Goal: Information Seeking & Learning: Learn about a topic

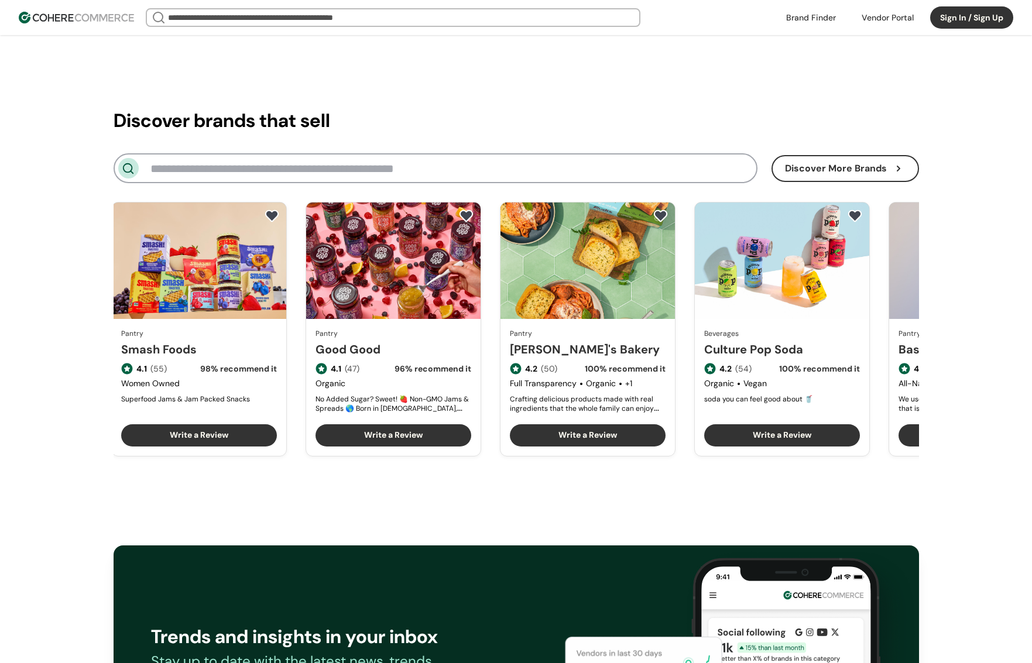
scroll to position [0, 330]
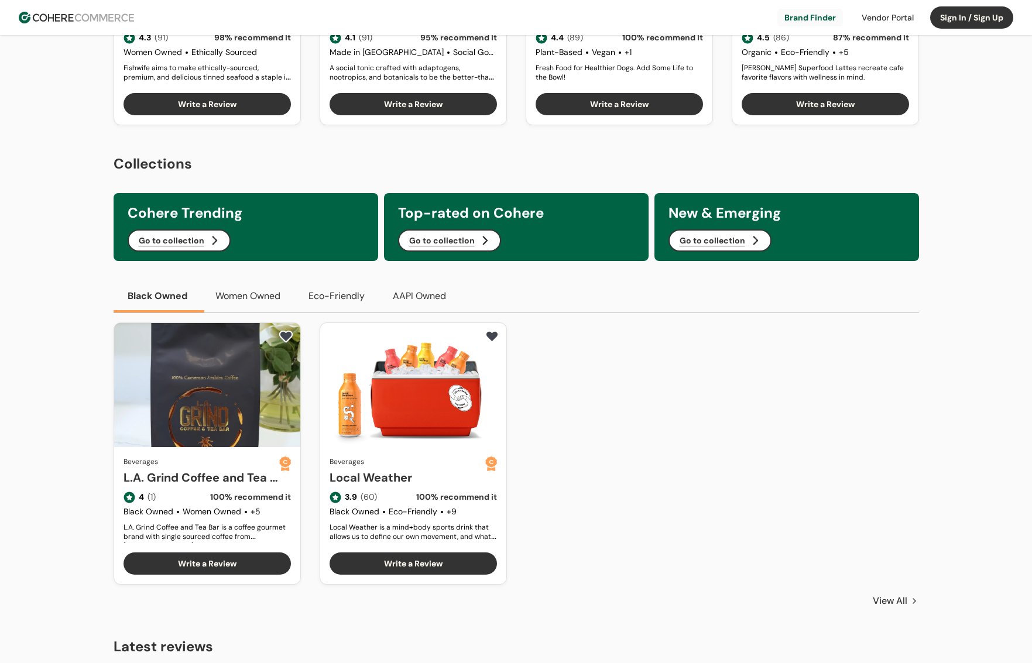
scroll to position [414, 0]
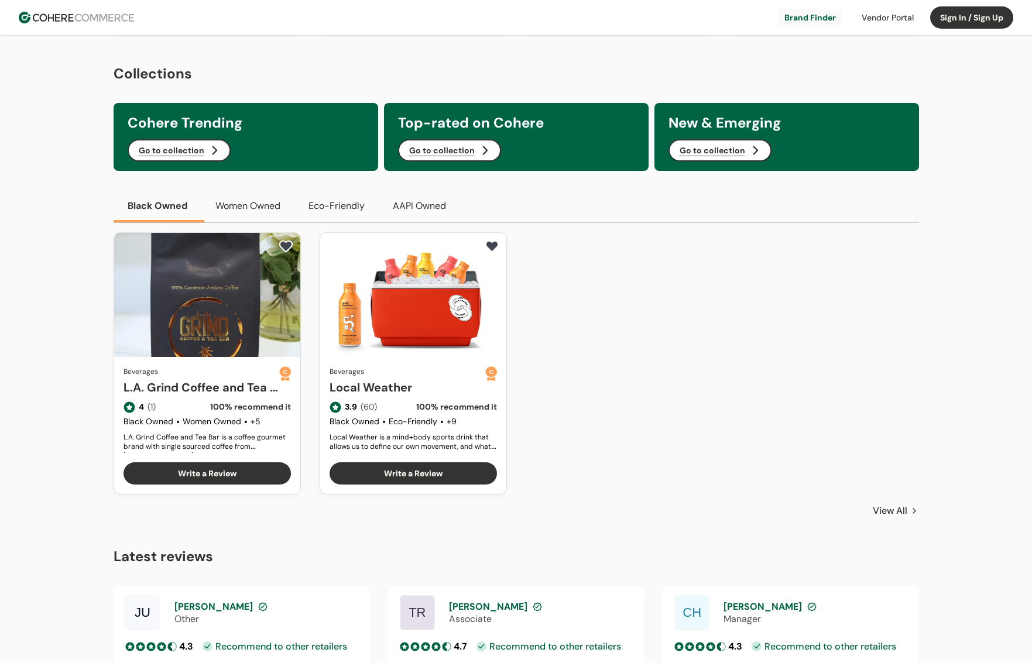
click at [271, 205] on button "Women Owned" at bounding box center [247, 206] width 93 height 33
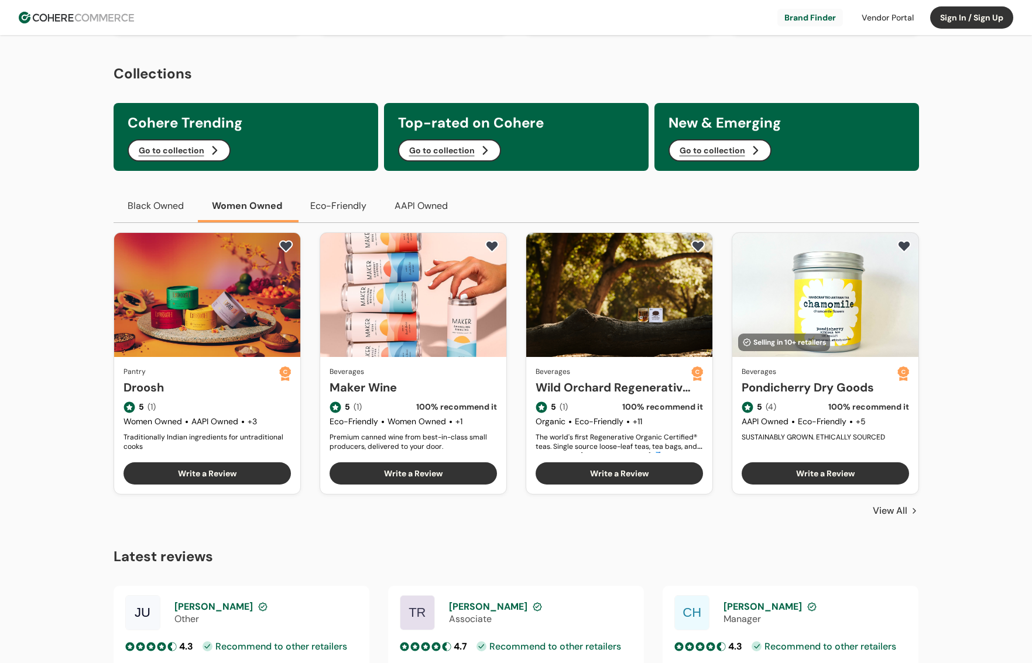
click at [355, 209] on button "Eco-Friendly" at bounding box center [338, 206] width 84 height 33
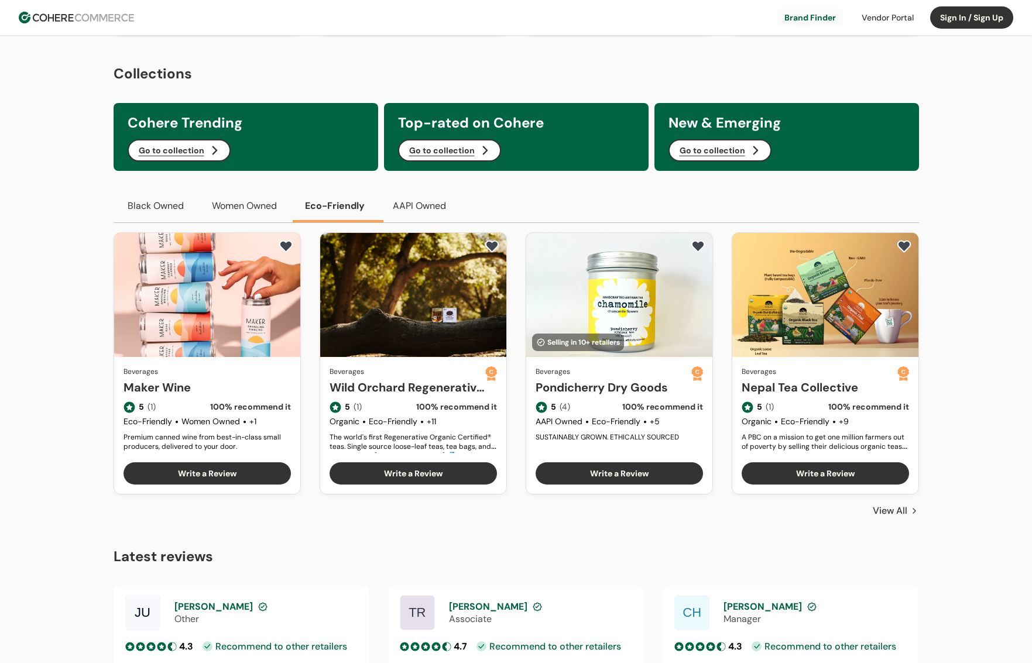
click at [400, 207] on button "AAPI Owned" at bounding box center [419, 206] width 81 height 33
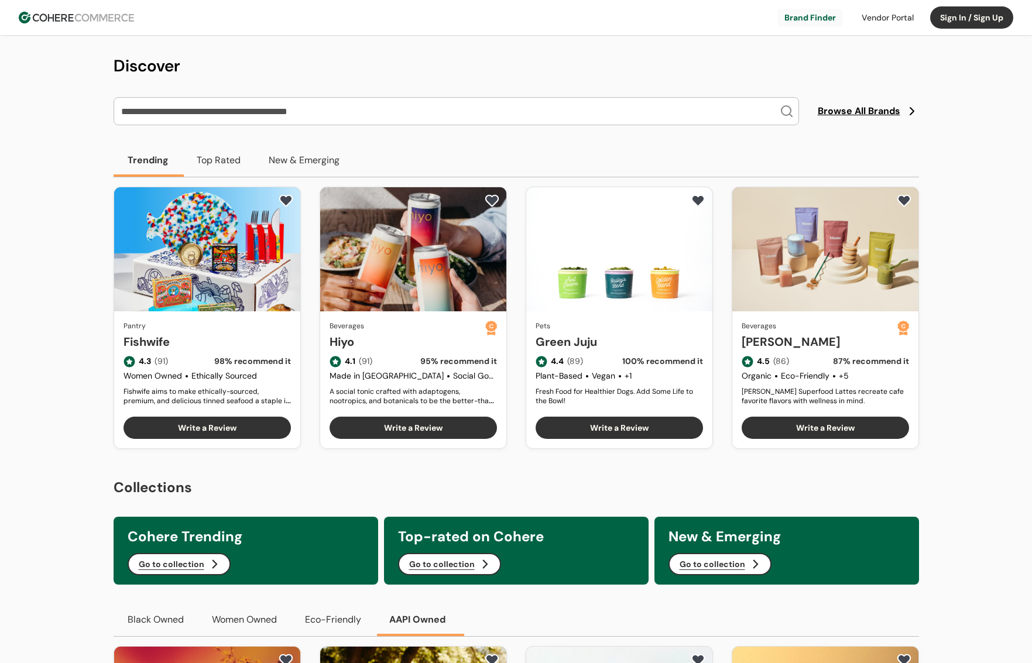
scroll to position [235, 0]
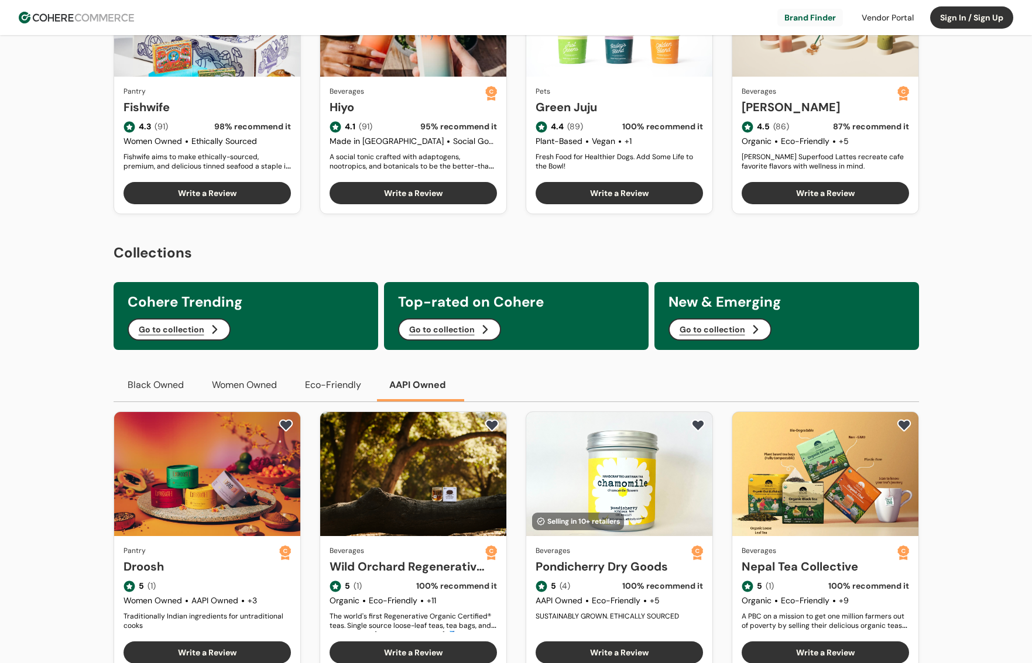
click at [225, 330] on button "Go to collection" at bounding box center [179, 329] width 103 height 22
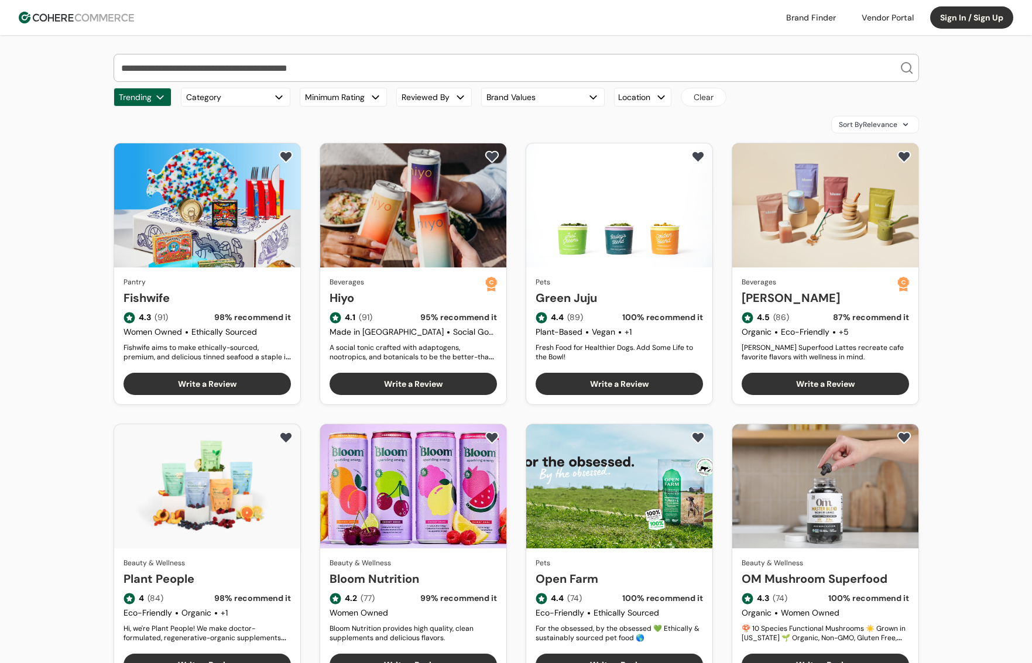
click at [220, 300] on link "Fishwife" at bounding box center [207, 298] width 167 height 18
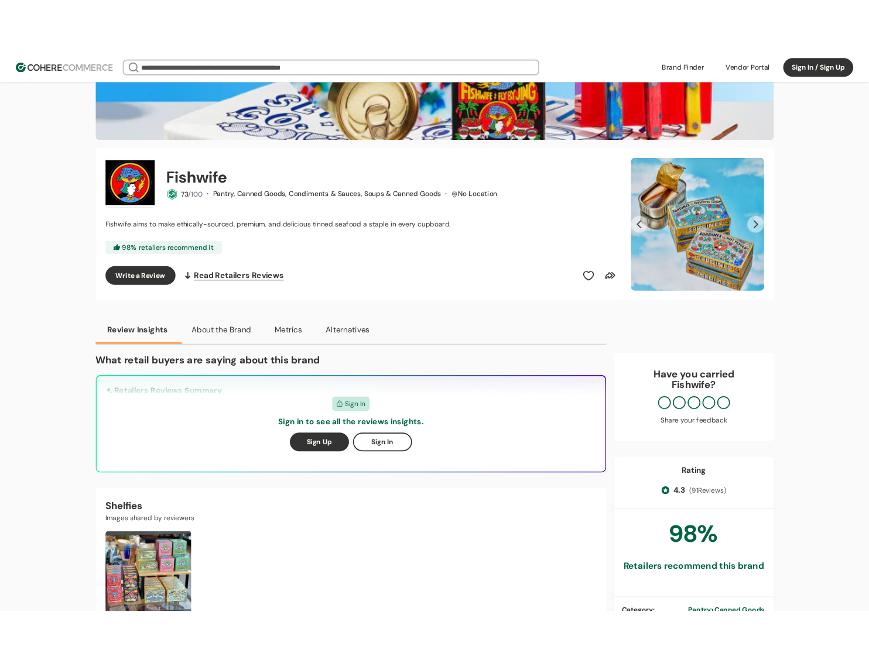
scroll to position [308, 0]
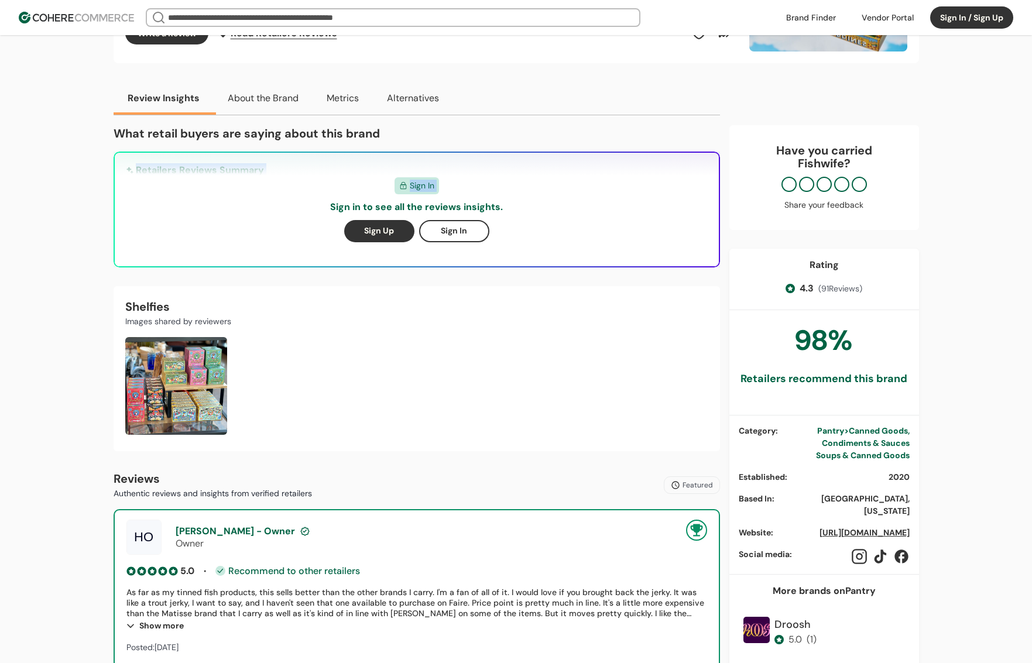
drag, startPoint x: 286, startPoint y: 162, endPoint x: 282, endPoint y: 149, distance: 13.5
click at [282, 149] on div "What retail buyers are saying about this brand Retailers Reviews Summary ... A.…" at bounding box center [417, 196] width 606 height 143
click at [370, 169] on div "Sign In Sign in to see all the reviews insights. Sign Up Sign In" at bounding box center [417, 210] width 604 height 114
click at [702, 207] on div "Sign In Sign in to see all the reviews insights. Sign Up Sign In" at bounding box center [417, 210] width 604 height 114
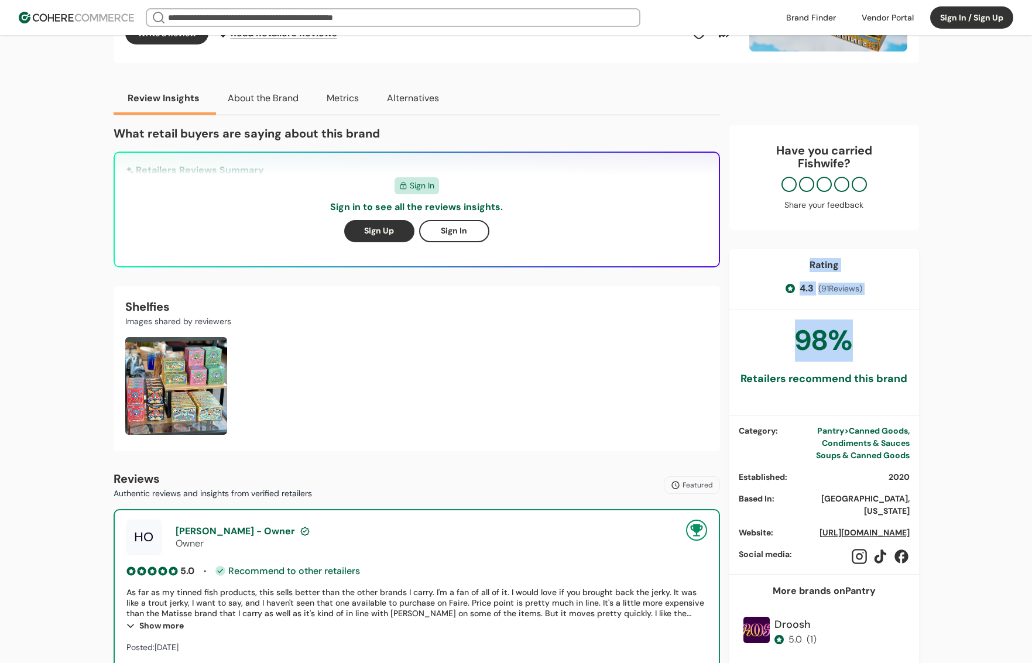
drag, startPoint x: 797, startPoint y: 252, endPoint x: 873, endPoint y: 331, distance: 110.1
click at [873, 331] on div "Rating 4.3 ( 91 Reviews) 98 % Retailers recommend this brand Category : Pantry …" at bounding box center [824, 567] width 190 height 637
click at [873, 331] on div "98 % Retailers recommend this brand" at bounding box center [824, 362] width 190 height 105
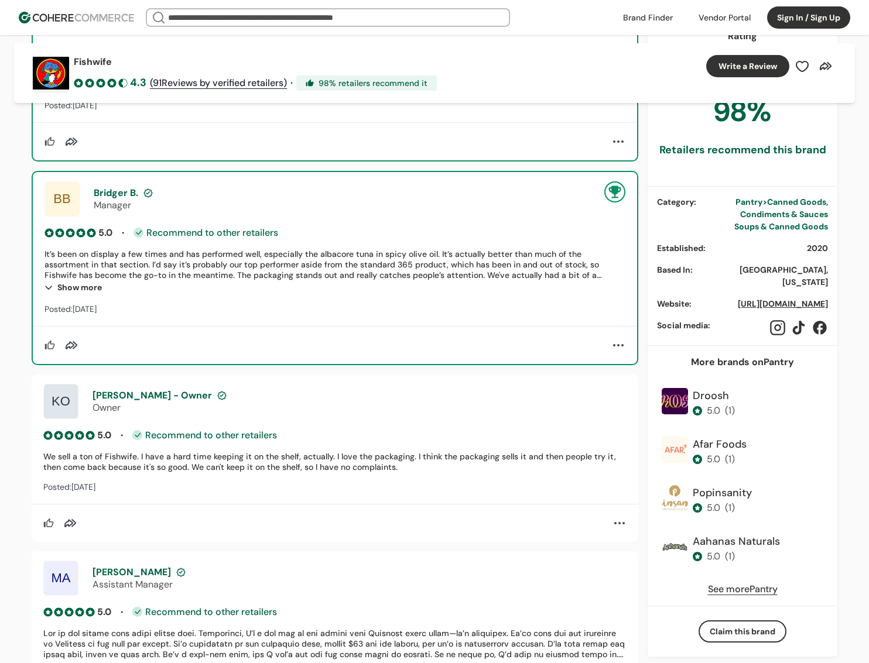
scroll to position [834, 0]
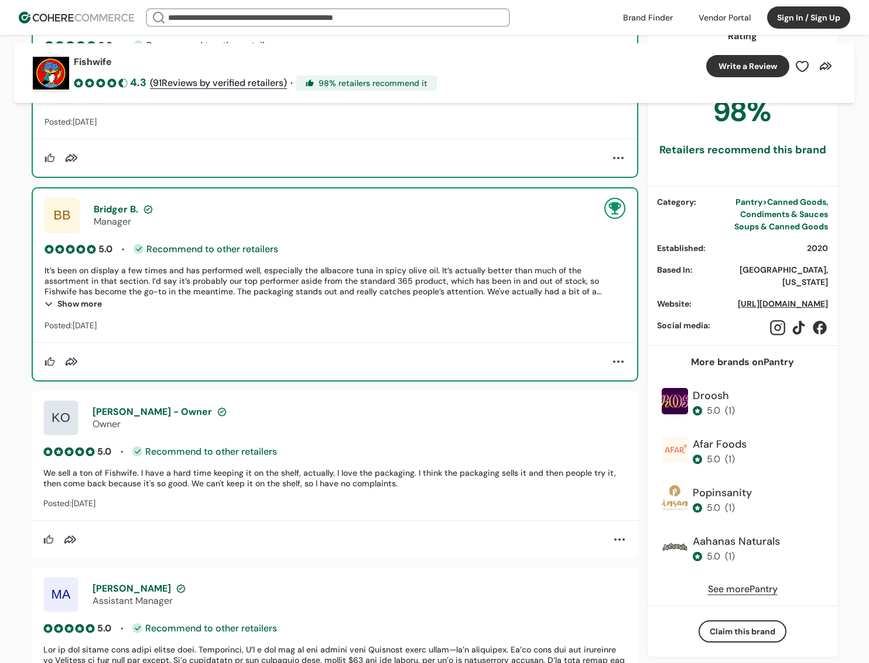
click at [167, 413] on div "Katie - Owner" at bounding box center [359, 412] width 534 height 12
click at [151, 208] on div "Bridger B." at bounding box center [342, 209] width 496 height 12
click at [151, 207] on div "Bridger B." at bounding box center [342, 209] width 496 height 12
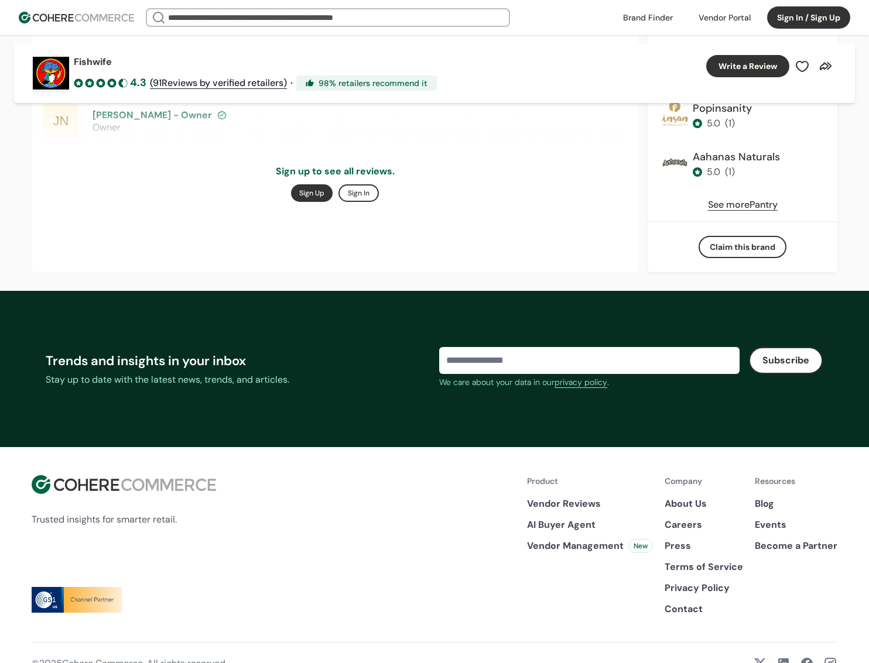
scroll to position [1707, 0]
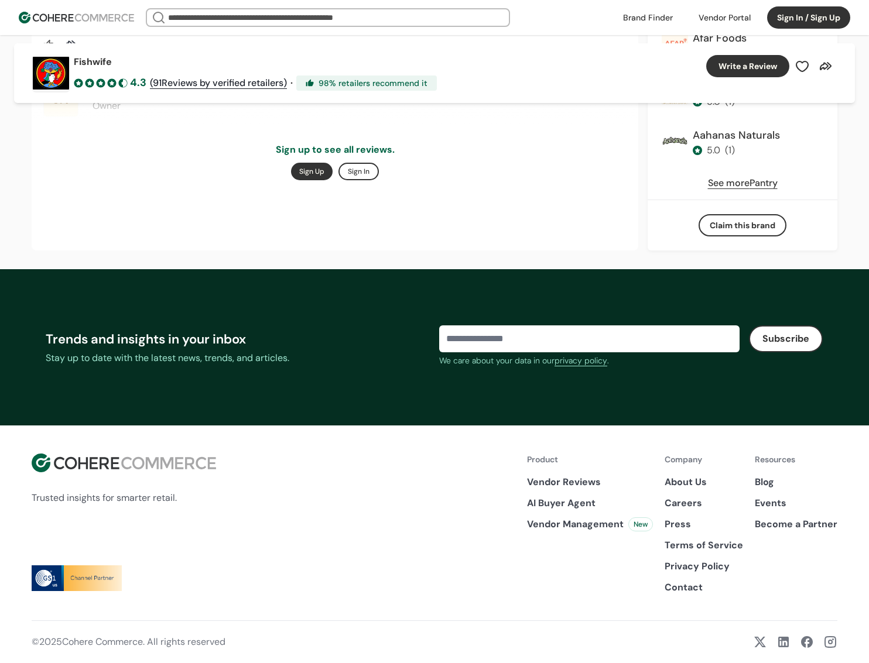
click at [64, 581] on img at bounding box center [77, 578] width 90 height 26
click at [53, 582] on img at bounding box center [77, 578] width 90 height 26
click at [50, 582] on img at bounding box center [77, 578] width 90 height 26
click at [49, 582] on img at bounding box center [77, 578] width 90 height 26
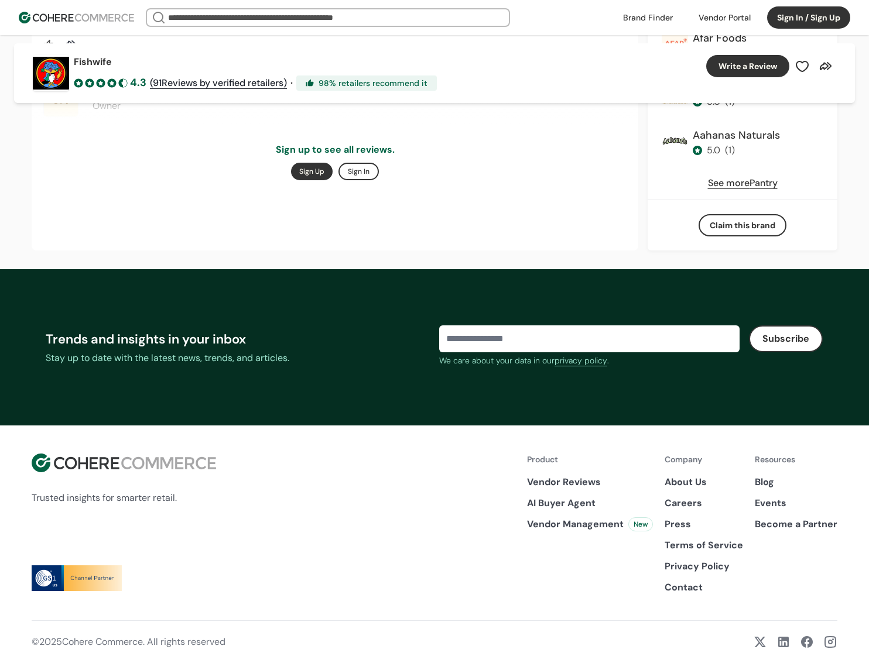
click at [563, 508] on link "AI Buyer Agent" at bounding box center [590, 503] width 126 height 14
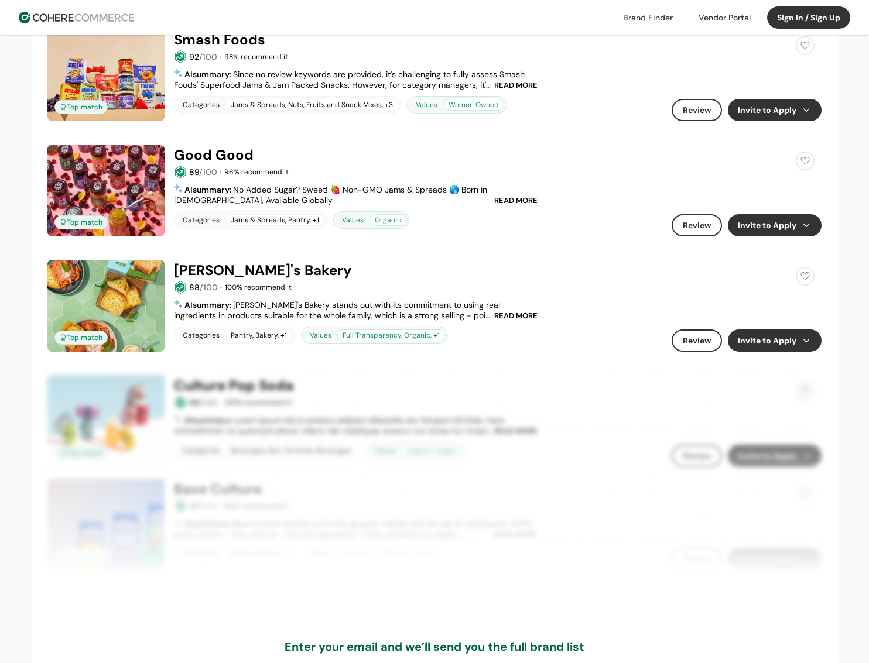
scroll to position [1047, 0]
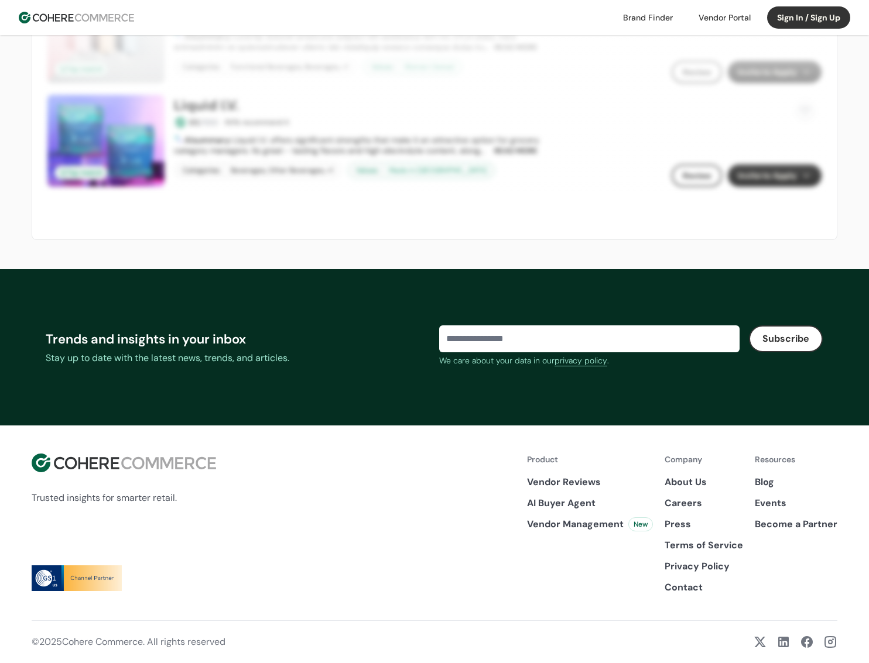
click at [701, 481] on link "About Us" at bounding box center [703, 482] width 78 height 14
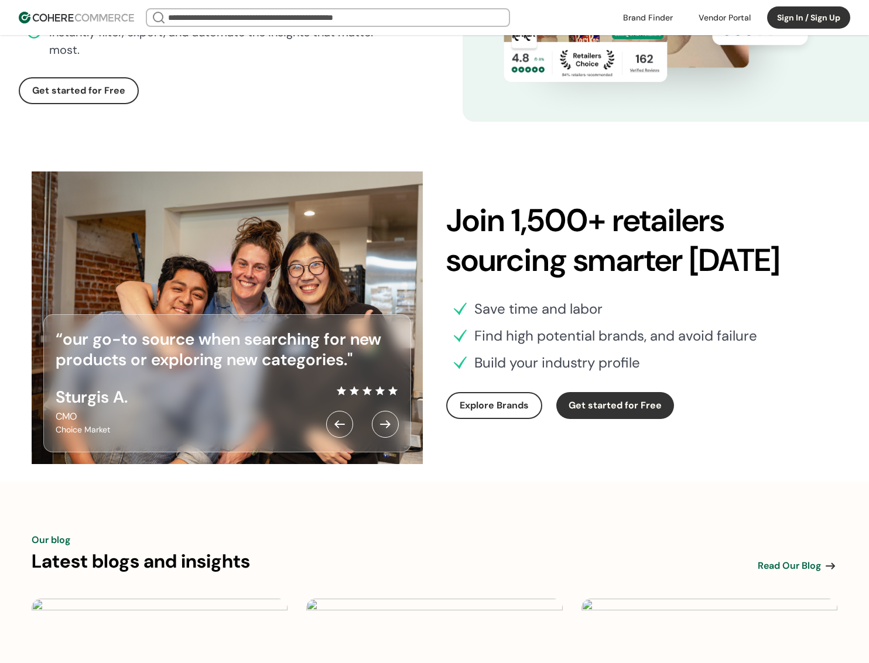
scroll to position [3433, 0]
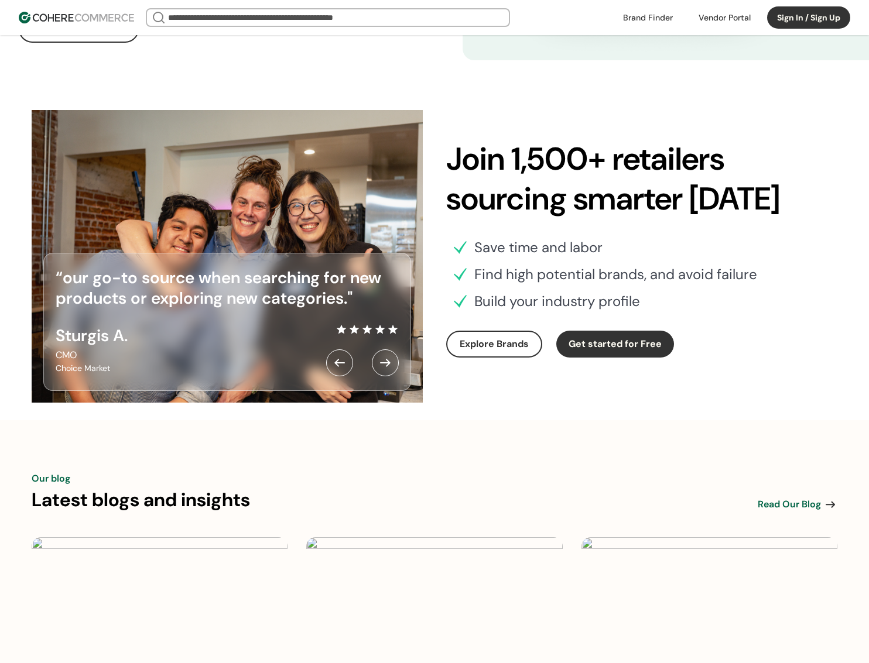
click at [383, 376] on div at bounding box center [385, 362] width 27 height 27
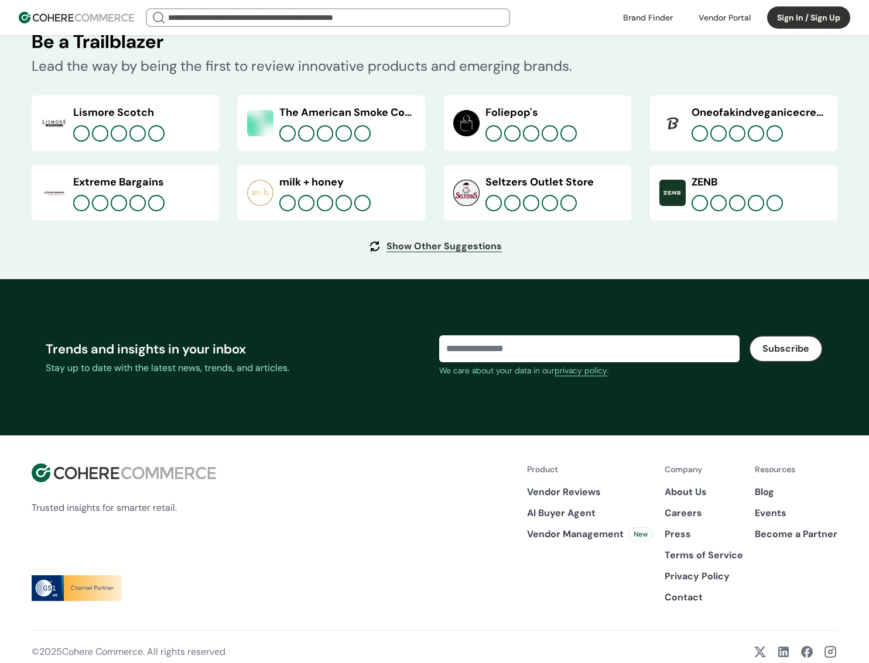
scroll to position [4369, 0]
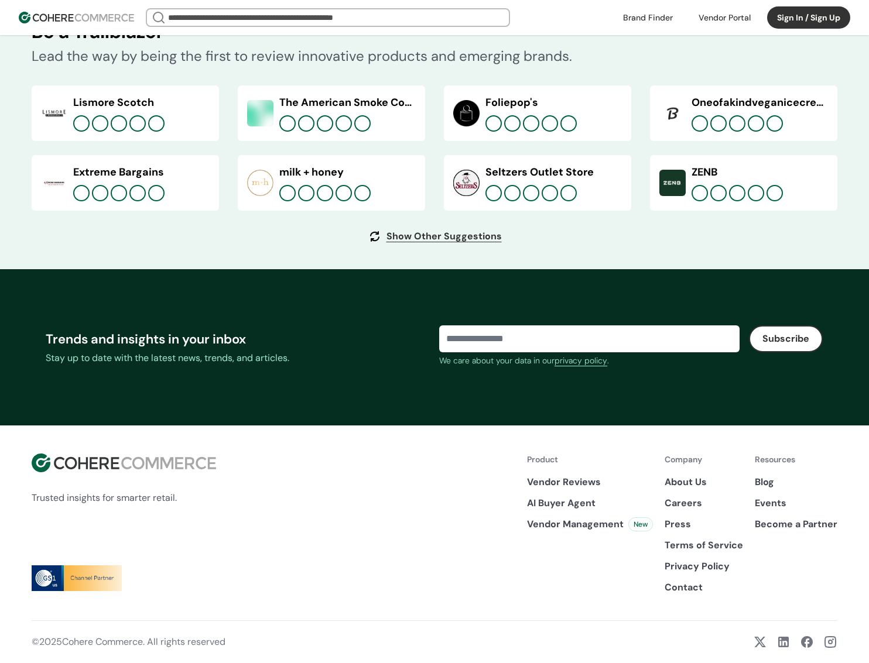
click at [700, 480] on link "About Us" at bounding box center [703, 482] width 78 height 14
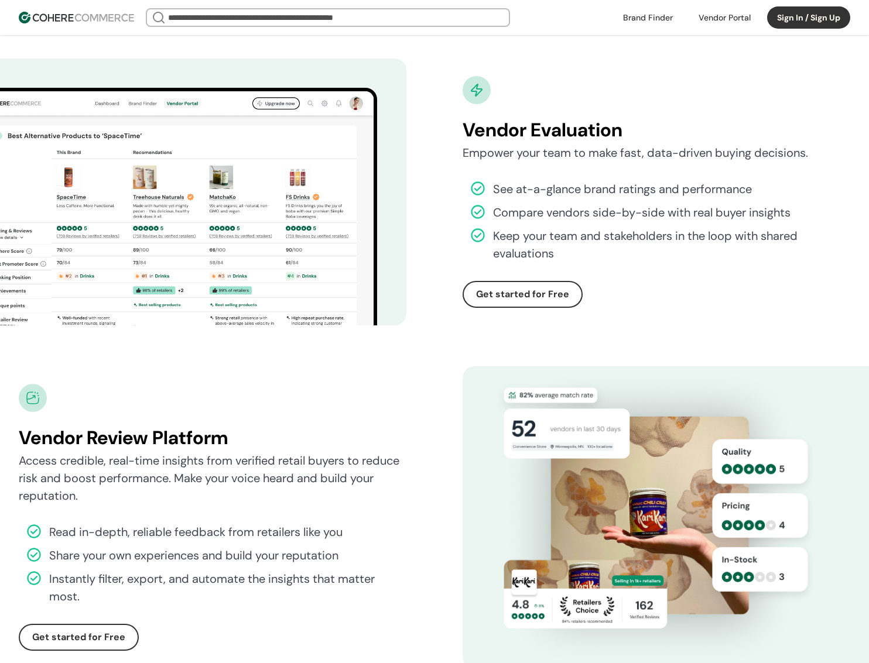
scroll to position [4369, 0]
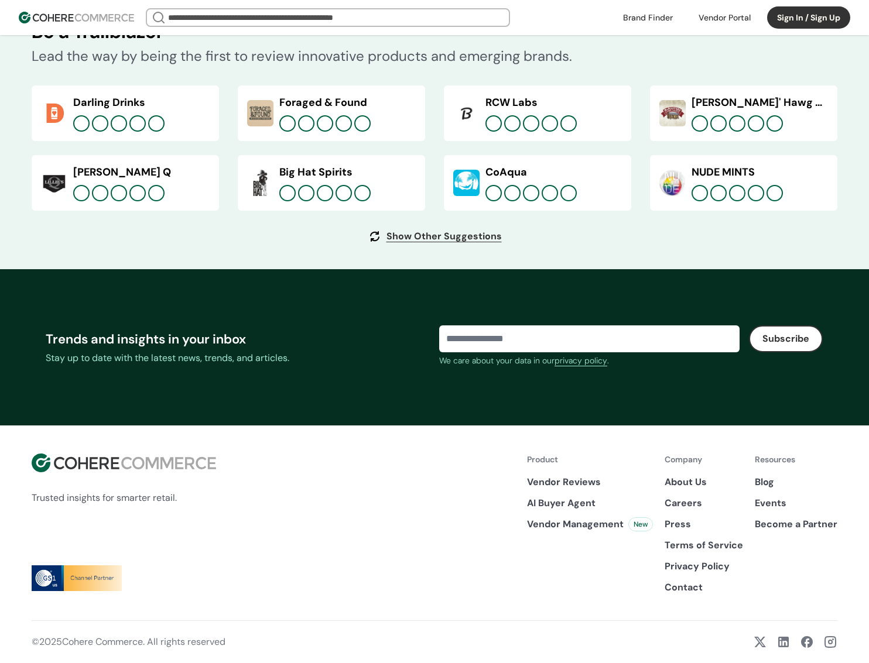
click at [688, 504] on link "Careers" at bounding box center [703, 503] width 78 height 14
